Goal: Task Accomplishment & Management: Manage account settings

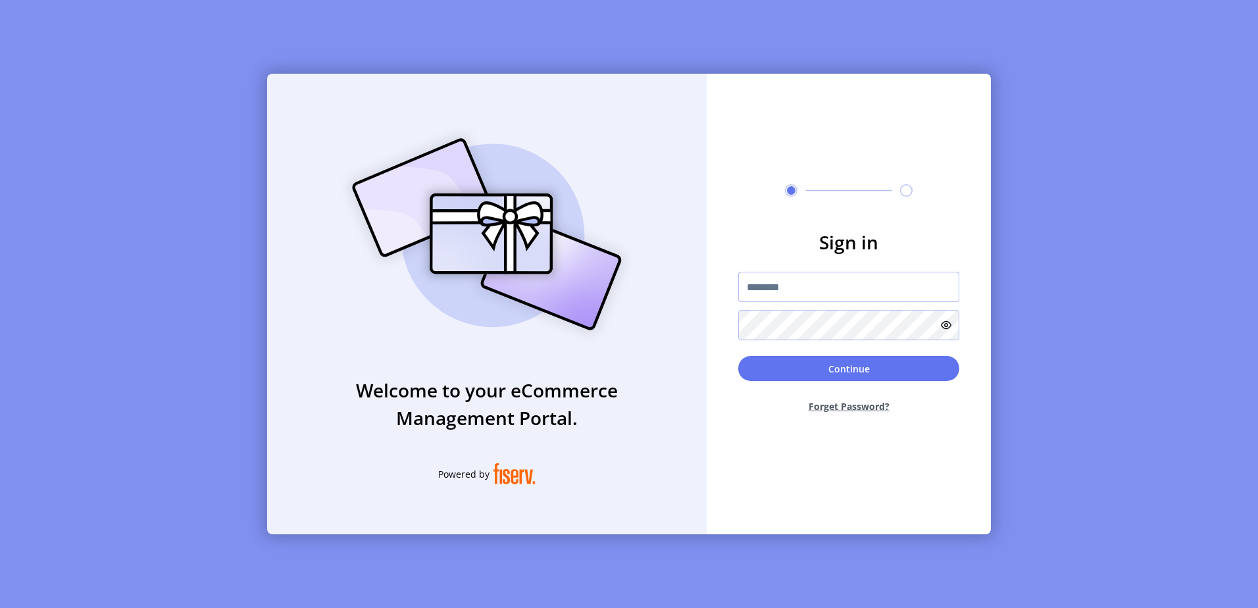
type input "**********"
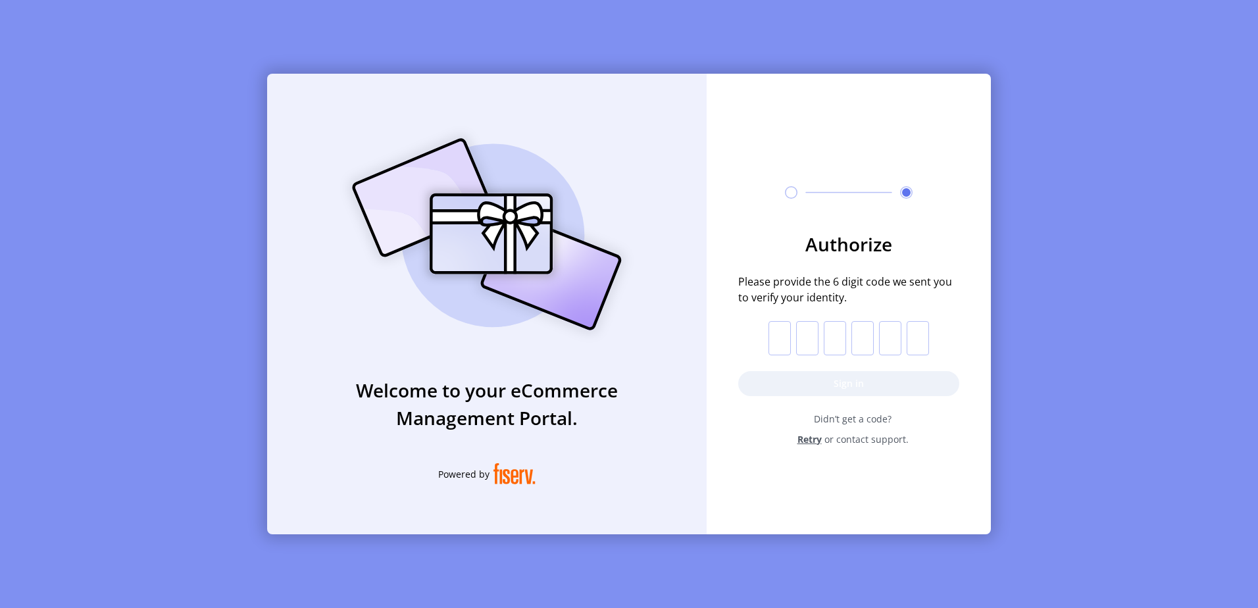
click at [781, 343] on input "text" at bounding box center [779, 338] width 22 height 34
type input "*"
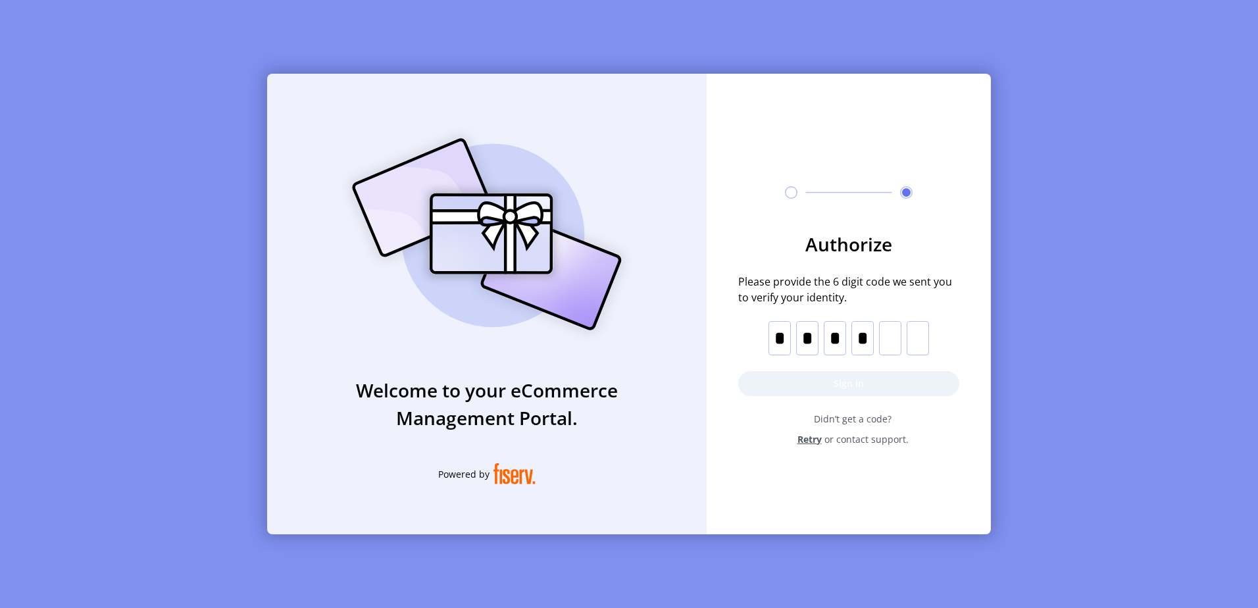
type input "*"
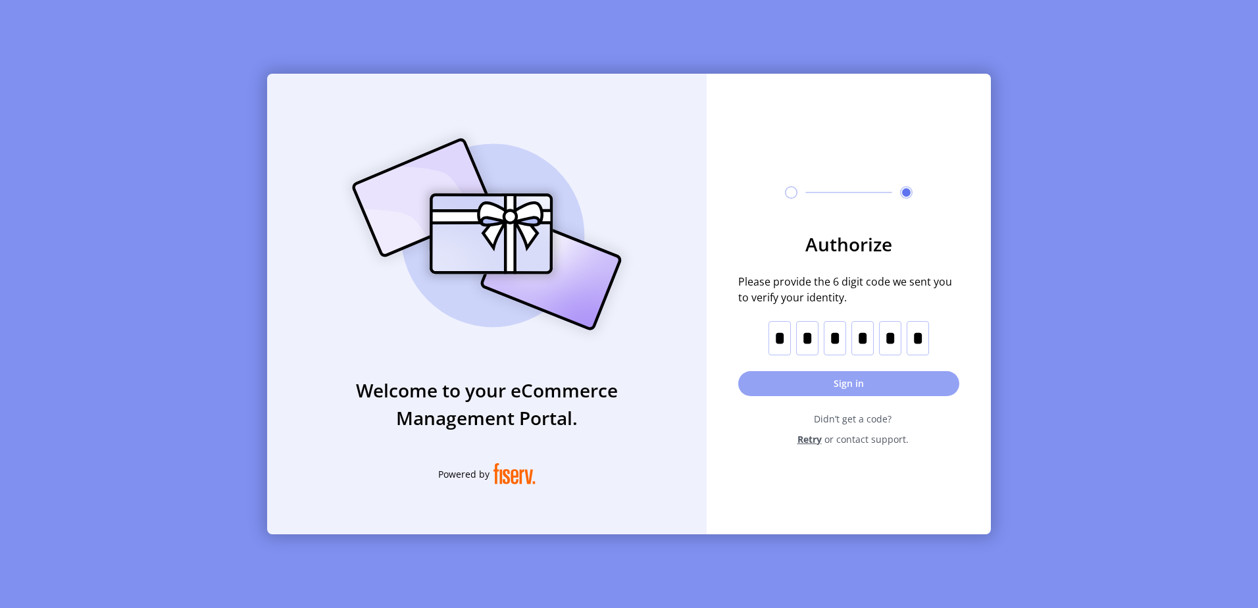
type input "*"
click at [897, 378] on button "Sign in" at bounding box center [848, 383] width 221 height 25
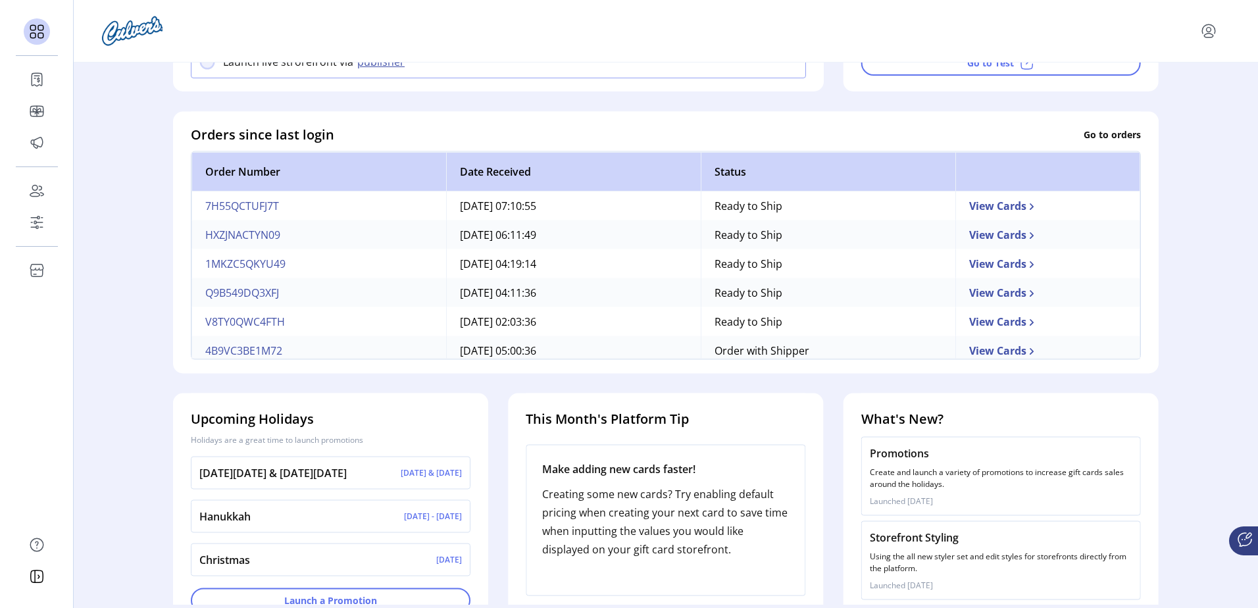
scroll to position [357, 0]
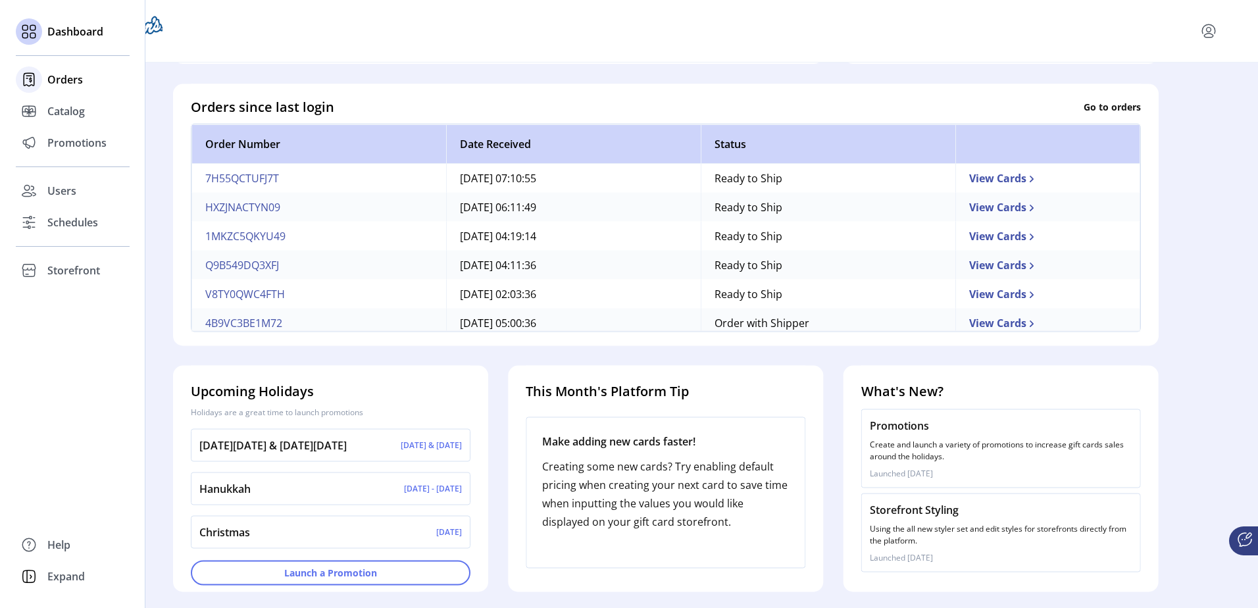
click at [72, 80] on span "Orders" at bounding box center [65, 80] width 36 height 16
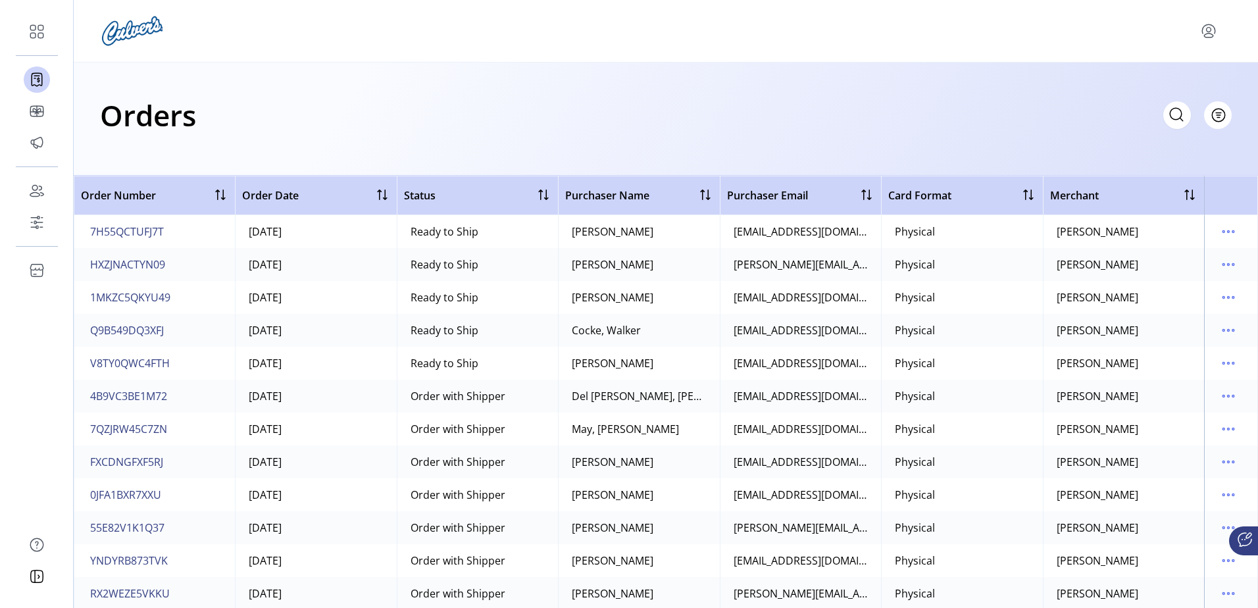
click at [927, 195] on span "Card Format" at bounding box center [919, 196] width 63 height 16
click at [1023, 195] on div at bounding box center [1028, 195] width 16 height 16
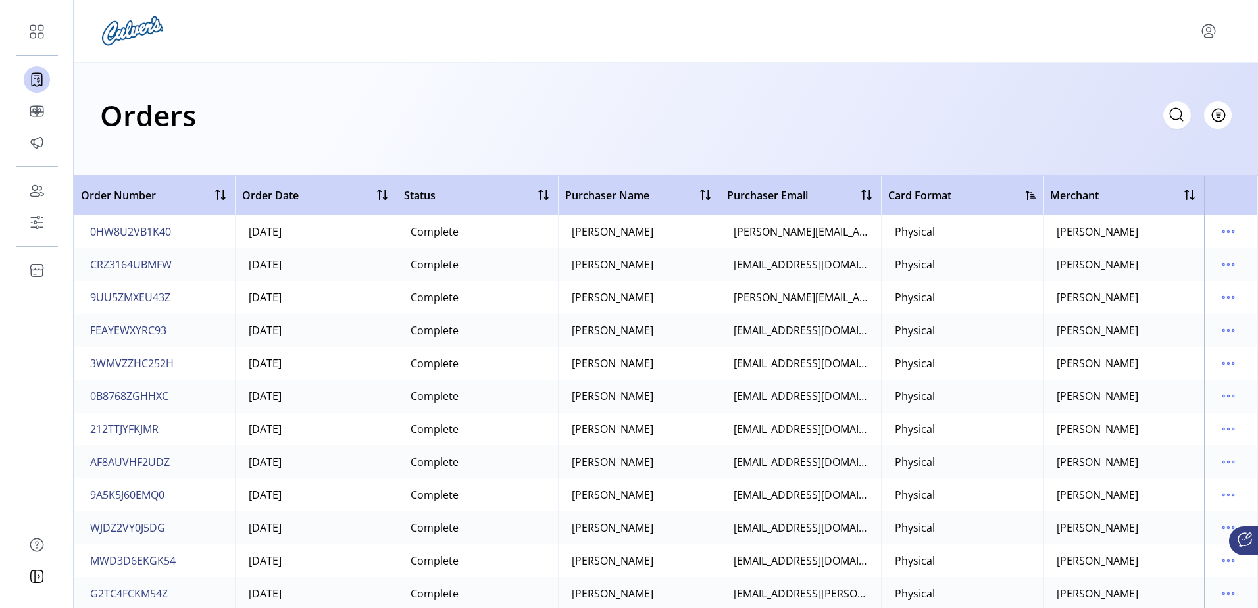
click at [1026, 195] on div at bounding box center [1031, 195] width 11 height 11
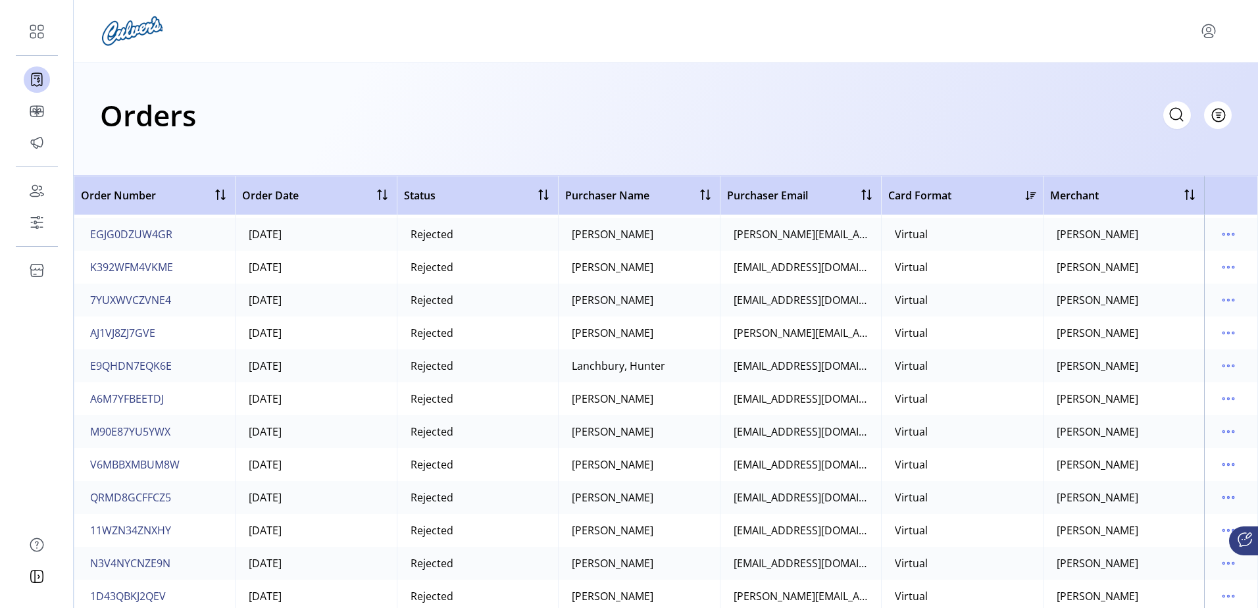
scroll to position [526, 0]
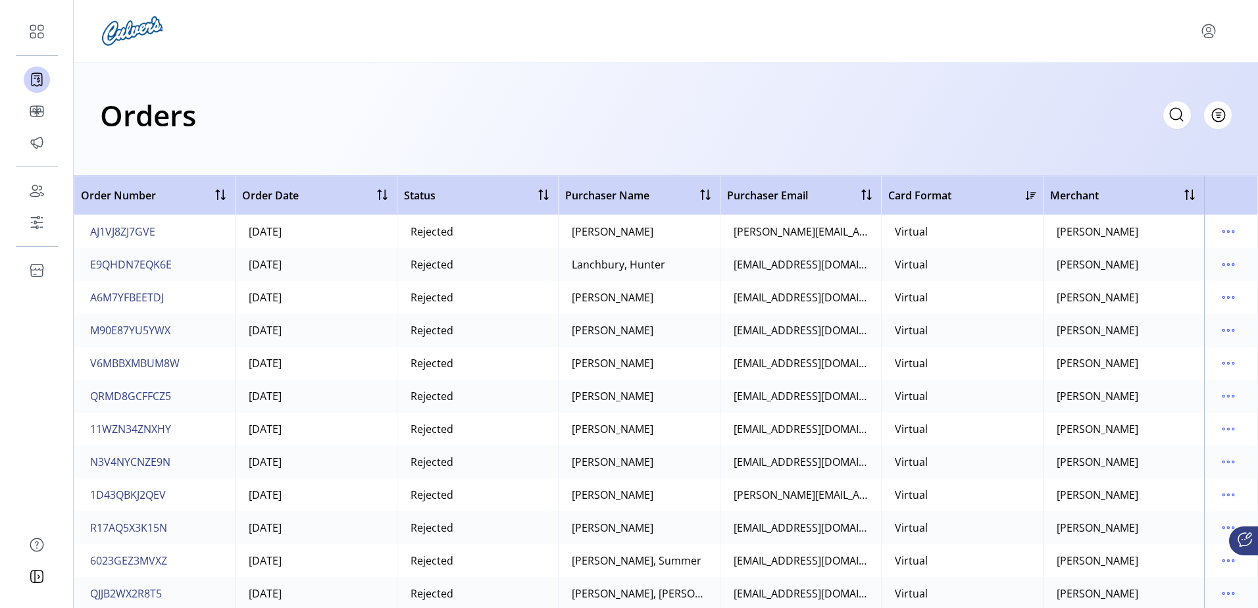
click at [1203, 28] on icon "menu" at bounding box center [1208, 28] width 13 height 9
click at [1153, 86] on span "Sign Out" at bounding box center [1161, 83] width 99 height 11
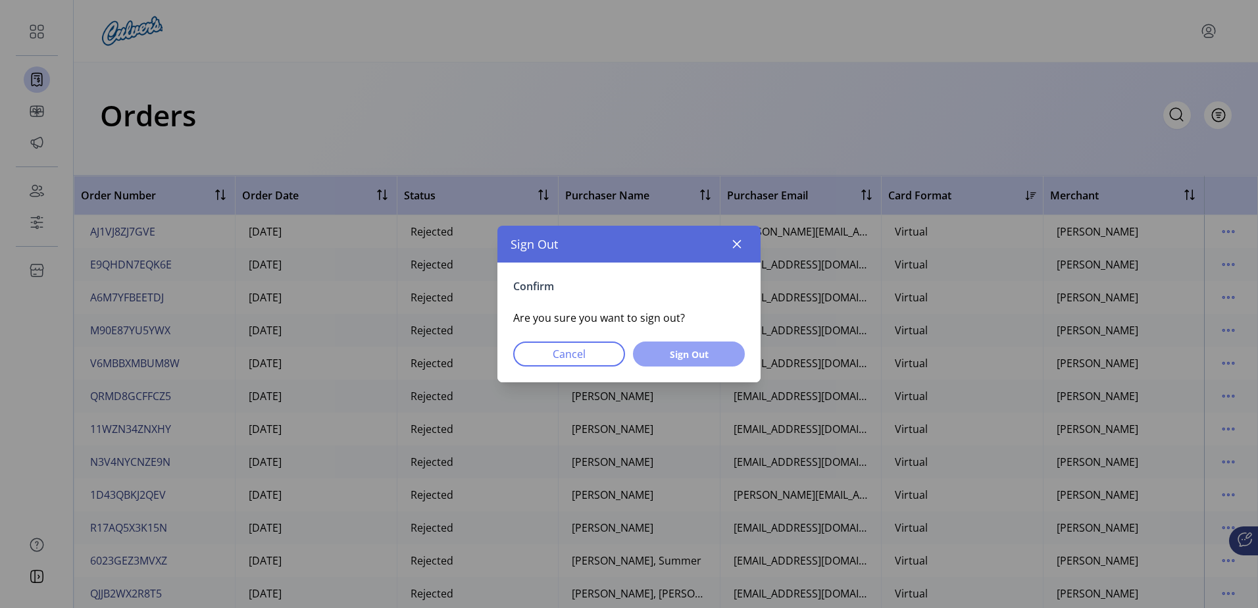
click at [685, 349] on span "Sign Out" at bounding box center [689, 354] width 78 height 14
